Goal: Consume media (video, audio): Consume media (video, audio)

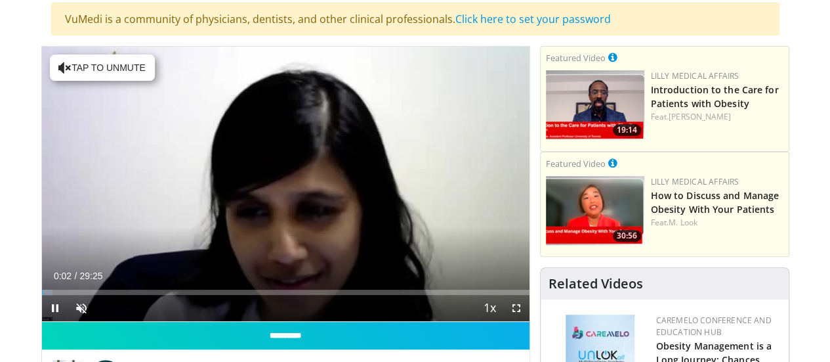
scroll to position [104, 0]
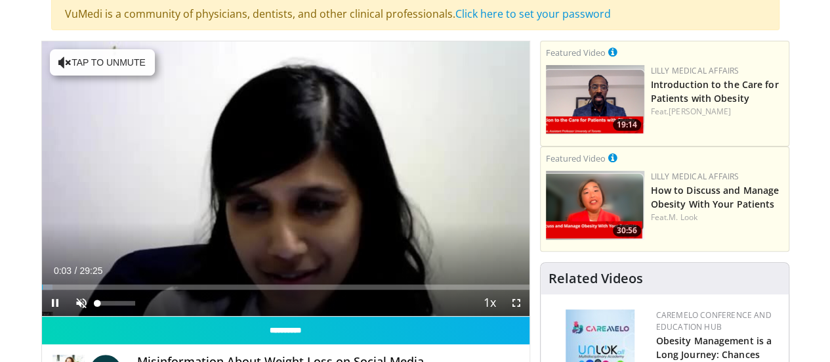
click at [47, 316] on div "10 seconds Tap to unmute" at bounding box center [286, 178] width 488 height 274
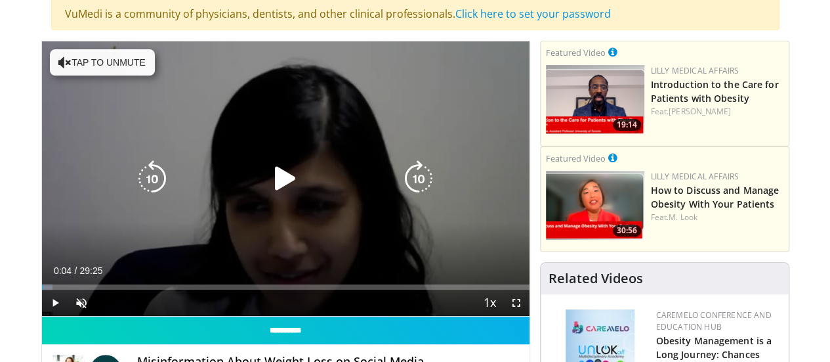
click at [91, 55] on button "Tap to unmute" at bounding box center [102, 62] width 105 height 26
click at [278, 188] on icon "Video Player" at bounding box center [285, 178] width 37 height 37
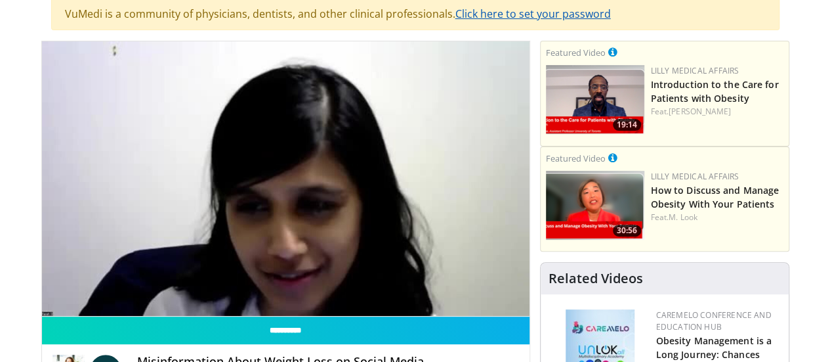
click at [516, 15] on link "Click here to set your password" at bounding box center [533, 14] width 156 height 14
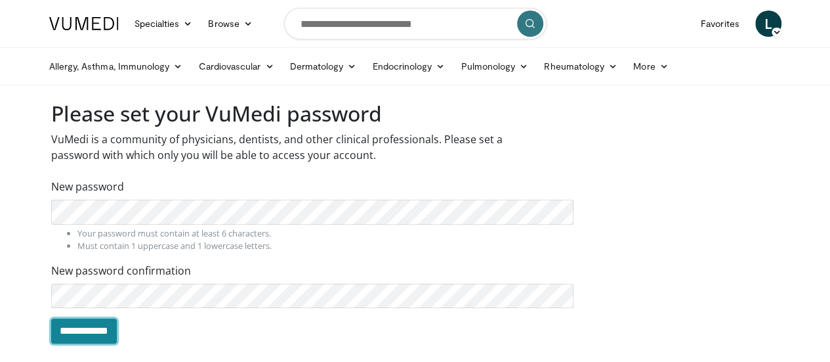
click at [55, 331] on input "**********" at bounding box center [84, 330] width 66 height 25
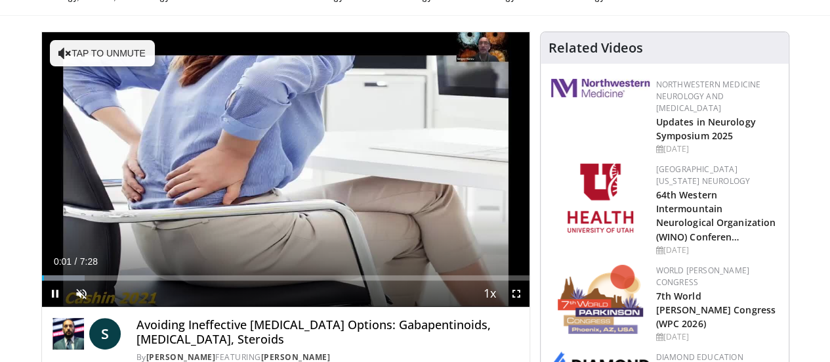
scroll to position [94, 0]
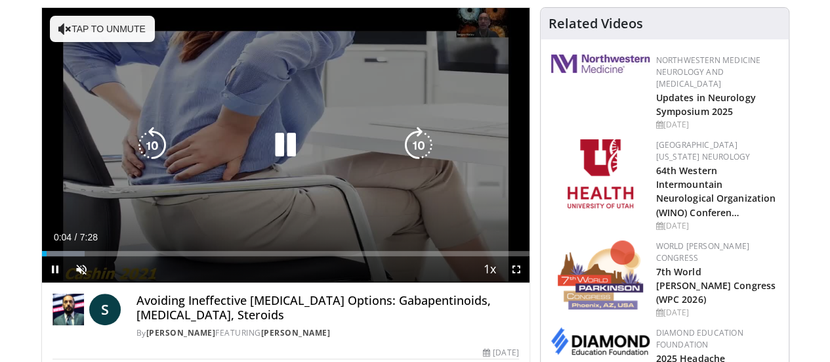
click at [62, 27] on button "Tap to unmute" at bounding box center [102, 29] width 105 height 26
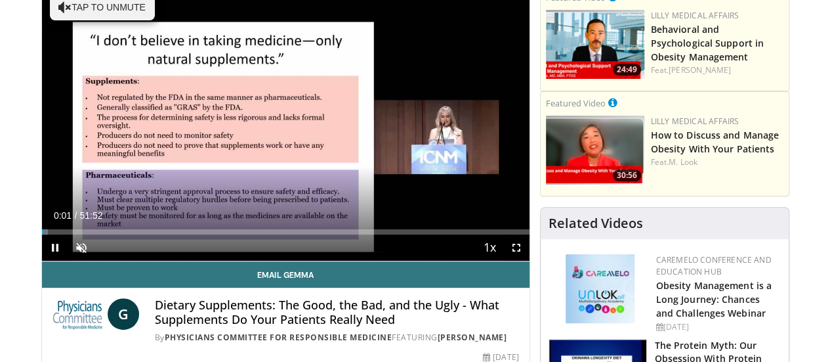
scroll to position [116, 0]
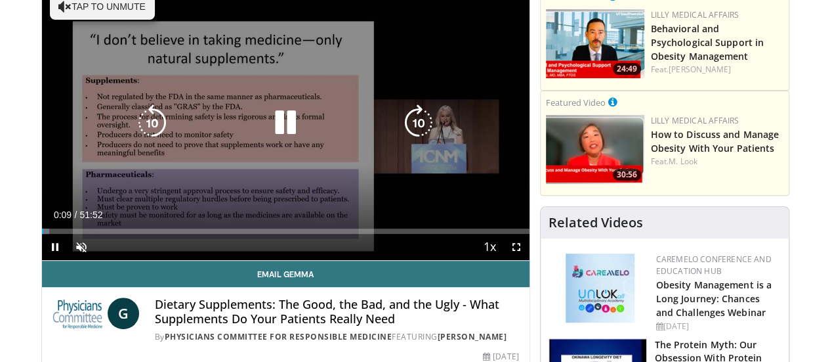
click at [72, 13] on button "Tap to unmute" at bounding box center [102, 6] width 105 height 26
